Goal: Use online tool/utility: Utilize a website feature to perform a specific function

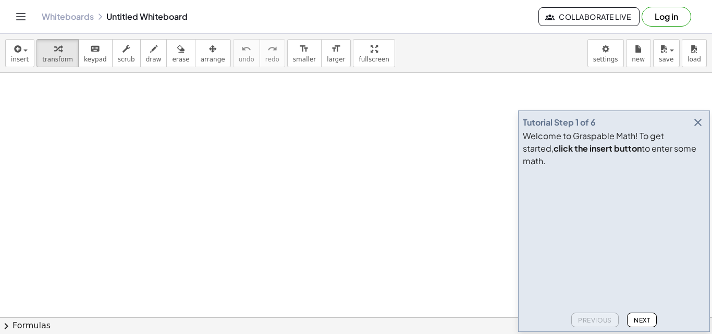
click at [700, 129] on icon "button" at bounding box center [698, 122] width 13 height 13
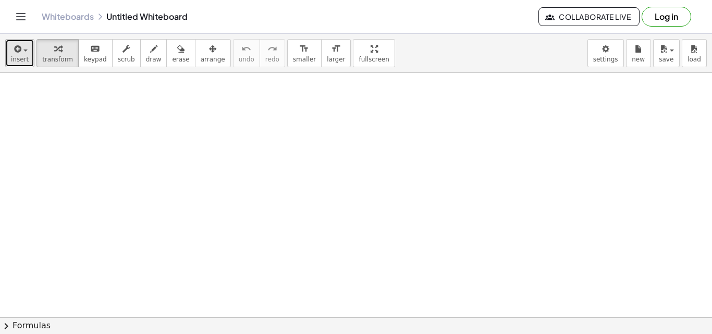
click at [15, 51] on icon "button" at bounding box center [16, 49] width 9 height 13
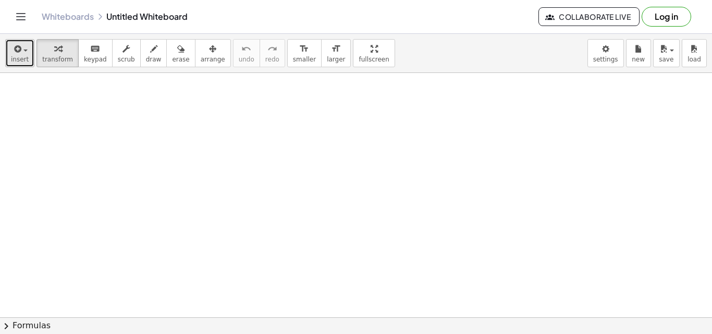
click at [28, 54] on button "insert" at bounding box center [19, 53] width 29 height 28
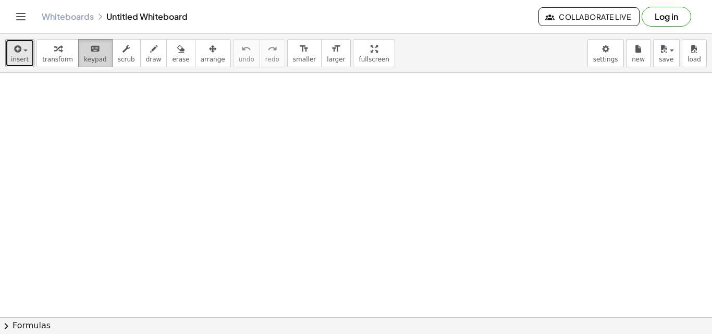
click at [90, 48] on icon "keyboard" at bounding box center [95, 49] width 10 height 13
click at [146, 56] on span "draw" at bounding box center [154, 59] width 16 height 7
drag, startPoint x: 181, startPoint y: 119, endPoint x: 201, endPoint y: 122, distance: 20.0
drag, startPoint x: 214, startPoint y: 104, endPoint x: 211, endPoint y: 127, distance: 23.1
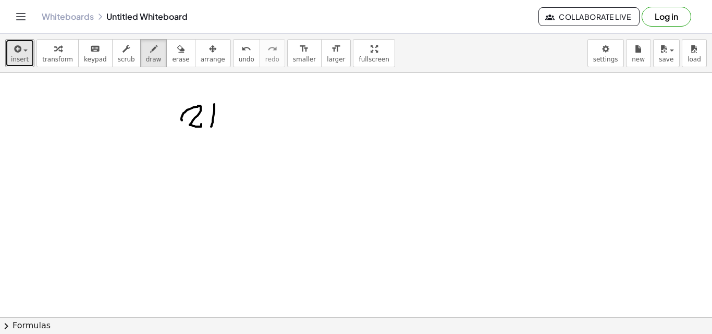
drag, startPoint x: 207, startPoint y: 118, endPoint x: 217, endPoint y: 120, distance: 10.0
drag, startPoint x: 229, startPoint y: 114, endPoint x: 234, endPoint y: 117, distance: 6.1
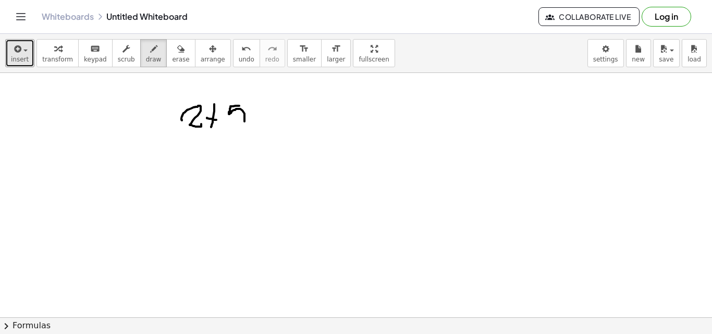
drag, startPoint x: 253, startPoint y: 111, endPoint x: 253, endPoint y: 122, distance: 11.5
drag, startPoint x: 248, startPoint y: 117, endPoint x: 265, endPoint y: 118, distance: 17.7
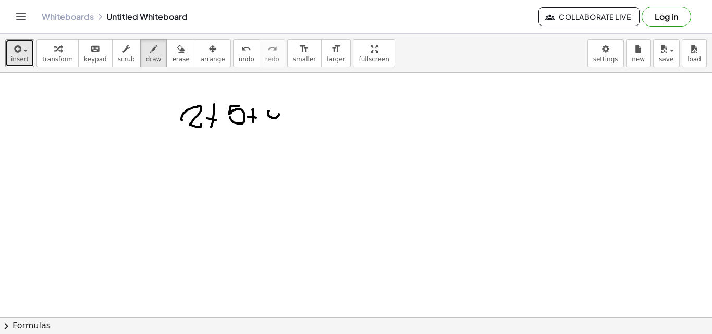
drag, startPoint x: 268, startPoint y: 111, endPoint x: 261, endPoint y: 114, distance: 7.3
drag, startPoint x: 268, startPoint y: 116, endPoint x: 273, endPoint y: 112, distance: 6.3
drag, startPoint x: 296, startPoint y: 112, endPoint x: 306, endPoint y: 115, distance: 10.4
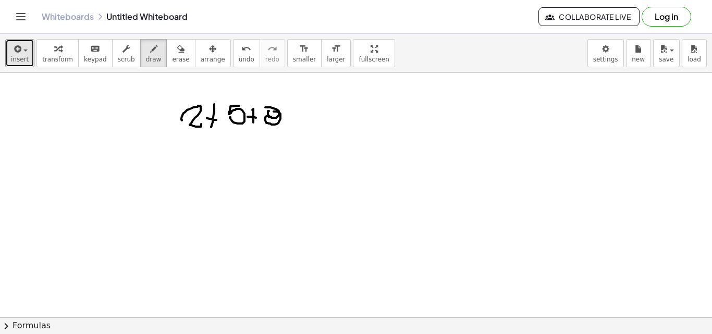
drag, startPoint x: 294, startPoint y: 120, endPoint x: 313, endPoint y: 124, distance: 19.0
drag, startPoint x: 320, startPoint y: 110, endPoint x: 320, endPoint y: 123, distance: 13.0
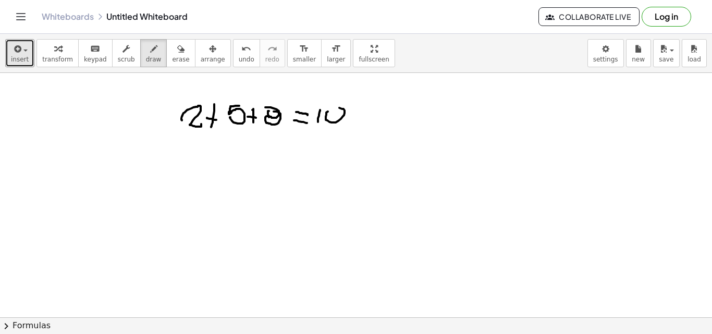
drag, startPoint x: 328, startPoint y: 112, endPoint x: 287, endPoint y: 146, distance: 53.6
drag, startPoint x: 184, startPoint y: 135, endPoint x: 316, endPoint y: 143, distance: 132.1
drag, startPoint x: 239, startPoint y: 154, endPoint x: 239, endPoint y: 163, distance: 8.3
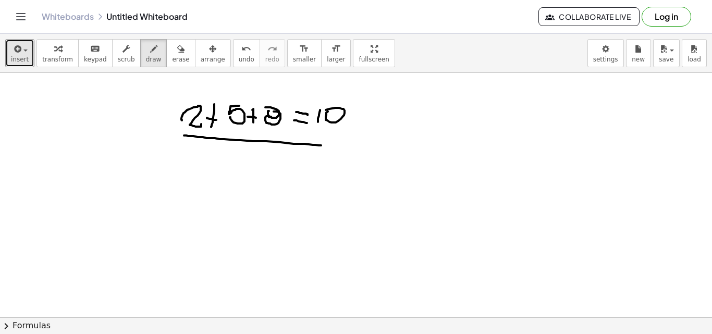
drag, startPoint x: 246, startPoint y: 160, endPoint x: 267, endPoint y: 155, distance: 21.0
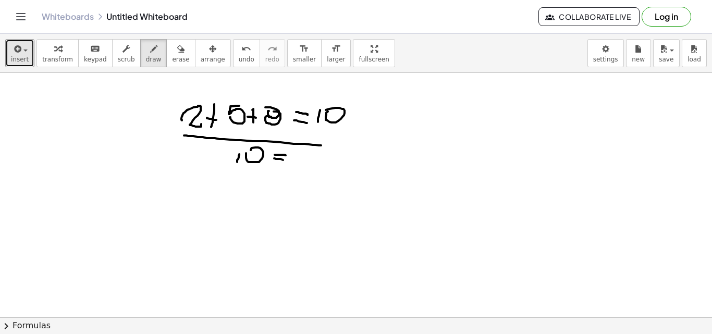
drag, startPoint x: 161, startPoint y: 166, endPoint x: 384, endPoint y: 112, distance: 228.9
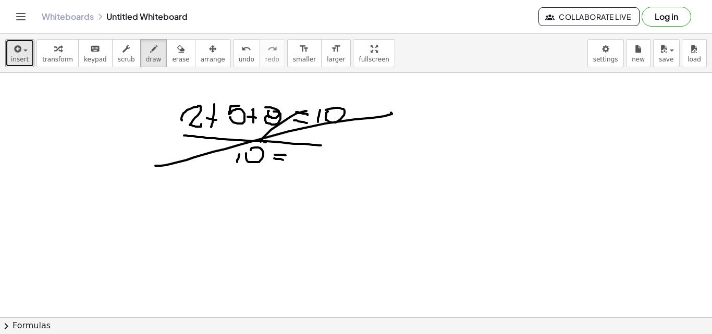
drag, startPoint x: 266, startPoint y: 142, endPoint x: 312, endPoint y: 136, distance: 46.3
click at [172, 60] on span "erase" at bounding box center [180, 59] width 17 height 7
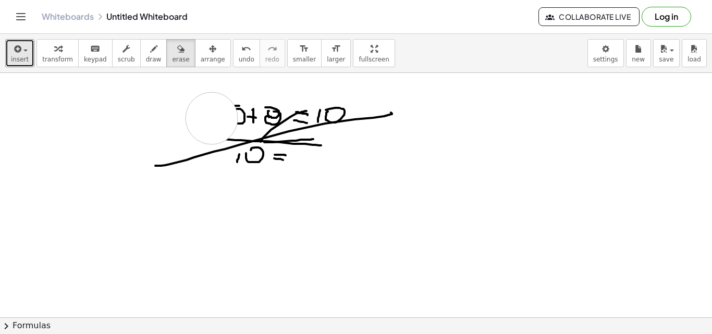
drag, startPoint x: 206, startPoint y: 93, endPoint x: 293, endPoint y: 115, distance: 89.6
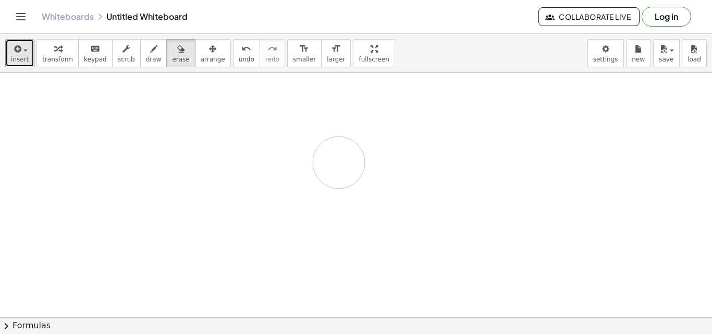
drag, startPoint x: 293, startPoint y: 115, endPoint x: 188, endPoint y: 144, distance: 109.4
